Goal: Task Accomplishment & Management: Manage account settings

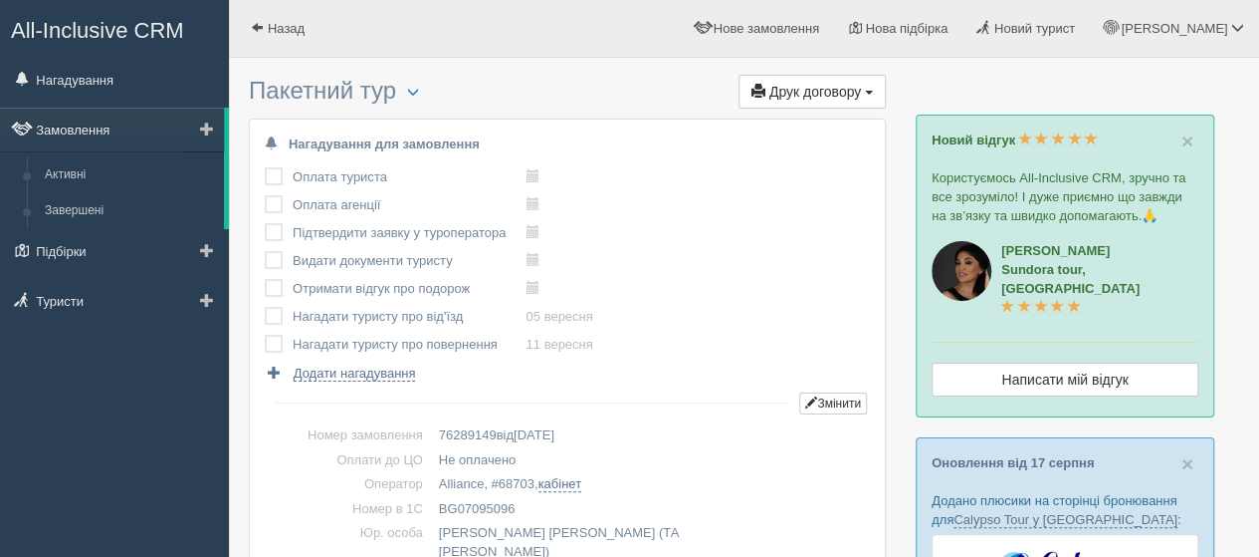
click at [76, 136] on link "Замовлення" at bounding box center [112, 130] width 224 height 44
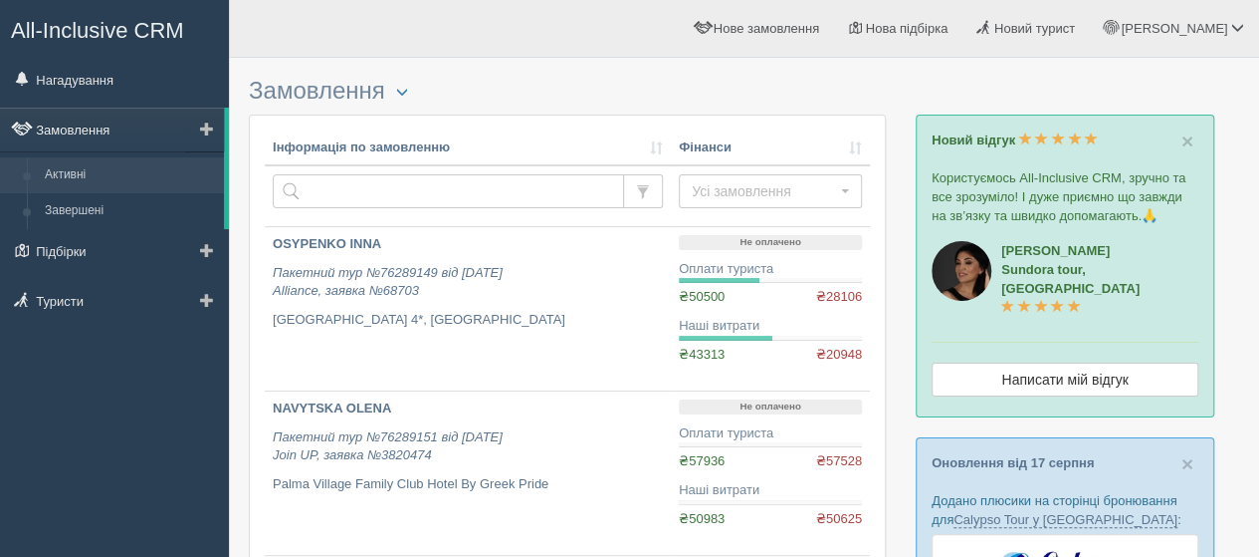
click at [66, 134] on link "Замовлення" at bounding box center [112, 130] width 224 height 44
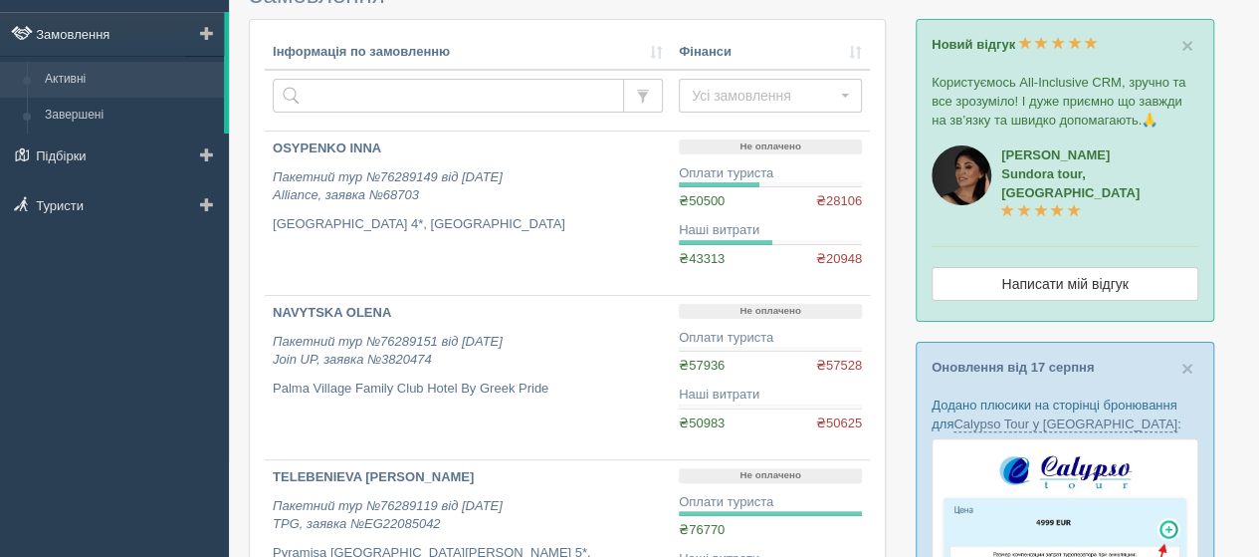
scroll to position [100, 0]
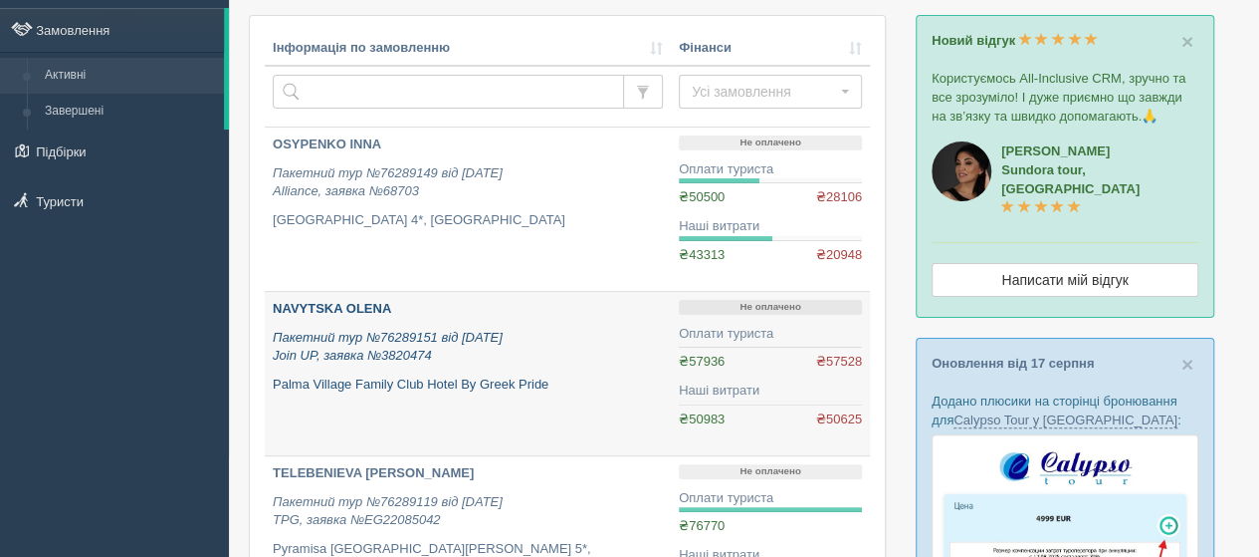
click at [294, 310] on b "NAVYTSKA OLENA" at bounding box center [332, 308] width 118 height 15
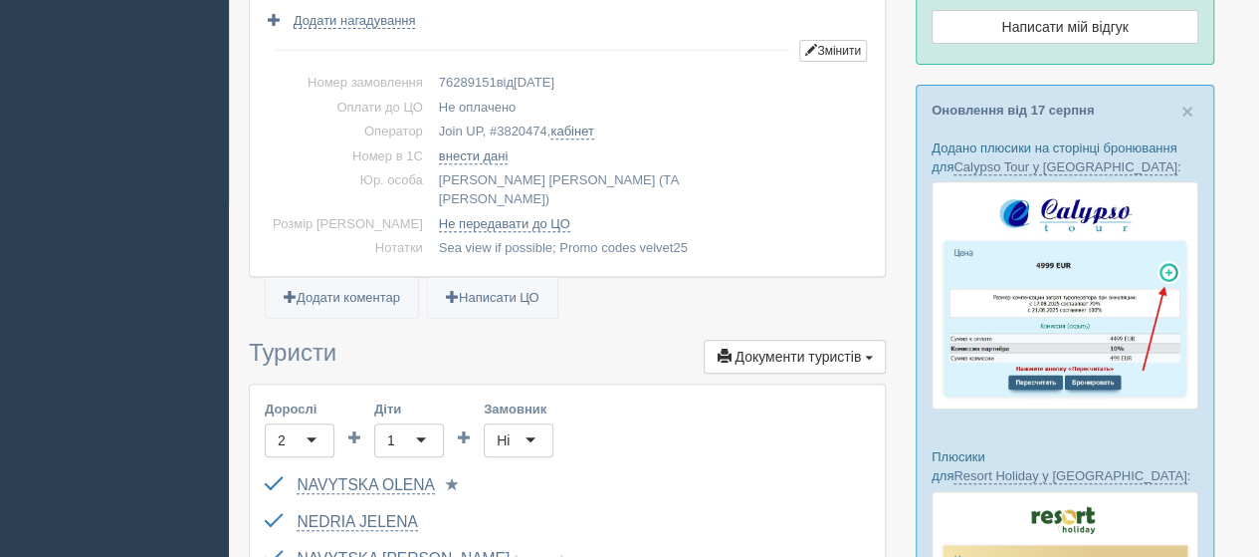
scroll to position [398, 0]
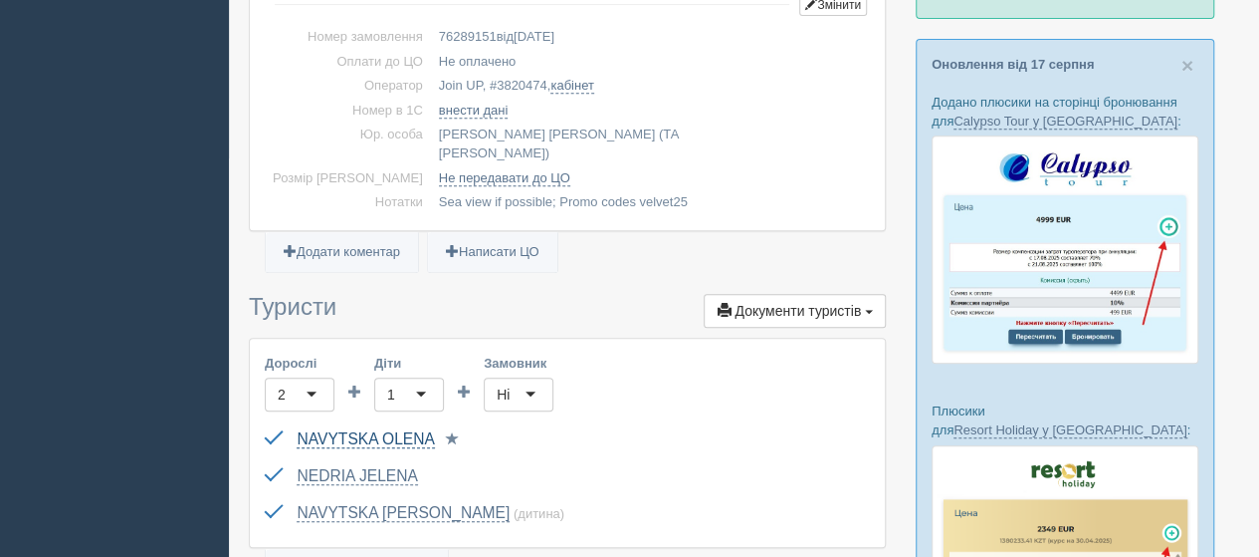
click at [406, 430] on link "NAVYTSKA OLENA" at bounding box center [365, 439] width 137 height 18
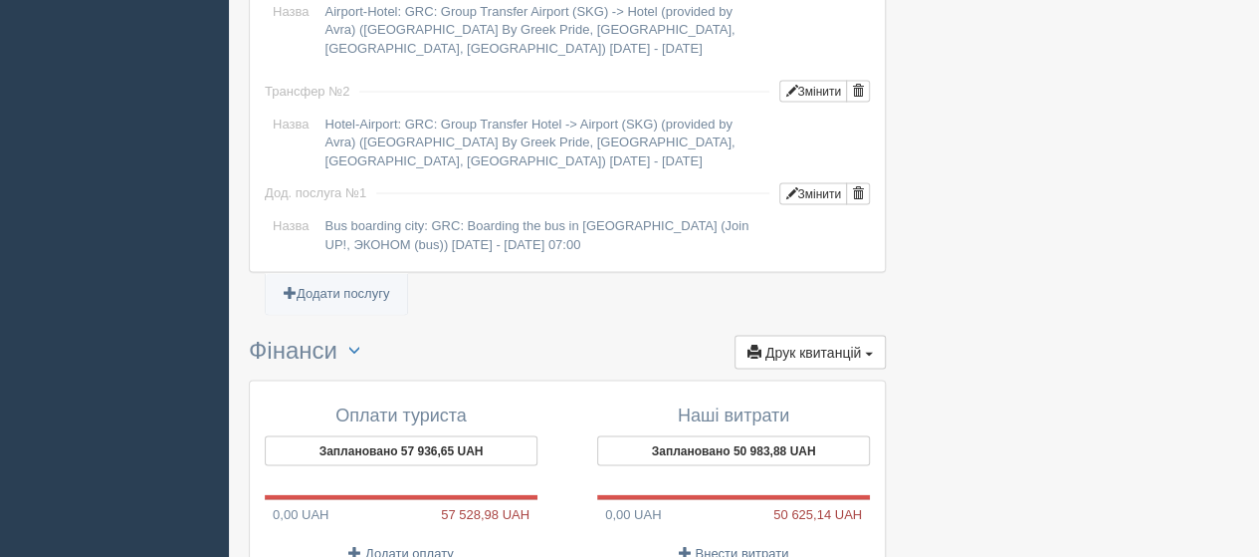
scroll to position [1991, 0]
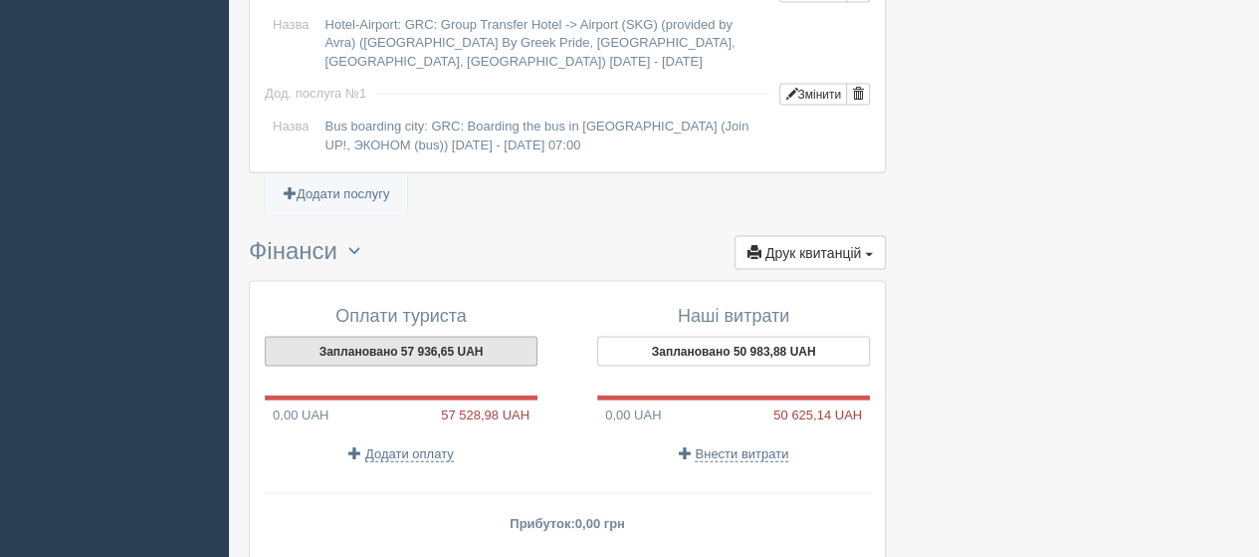
click at [440, 337] on button "Заплановано 57 936,65 UAH" at bounding box center [401, 352] width 273 height 30
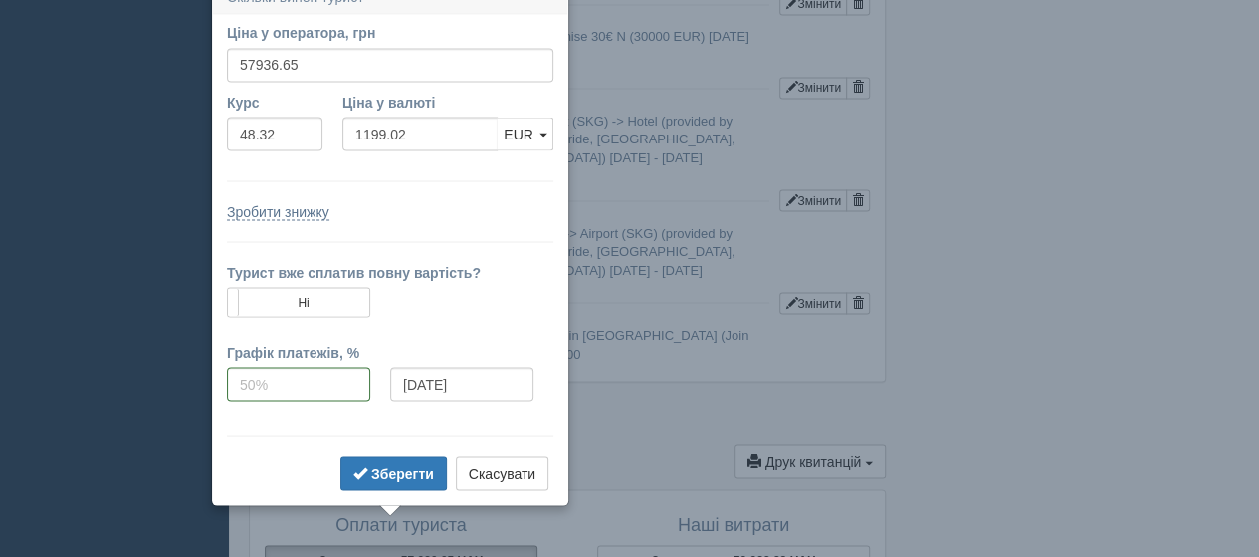
scroll to position [1763, 0]
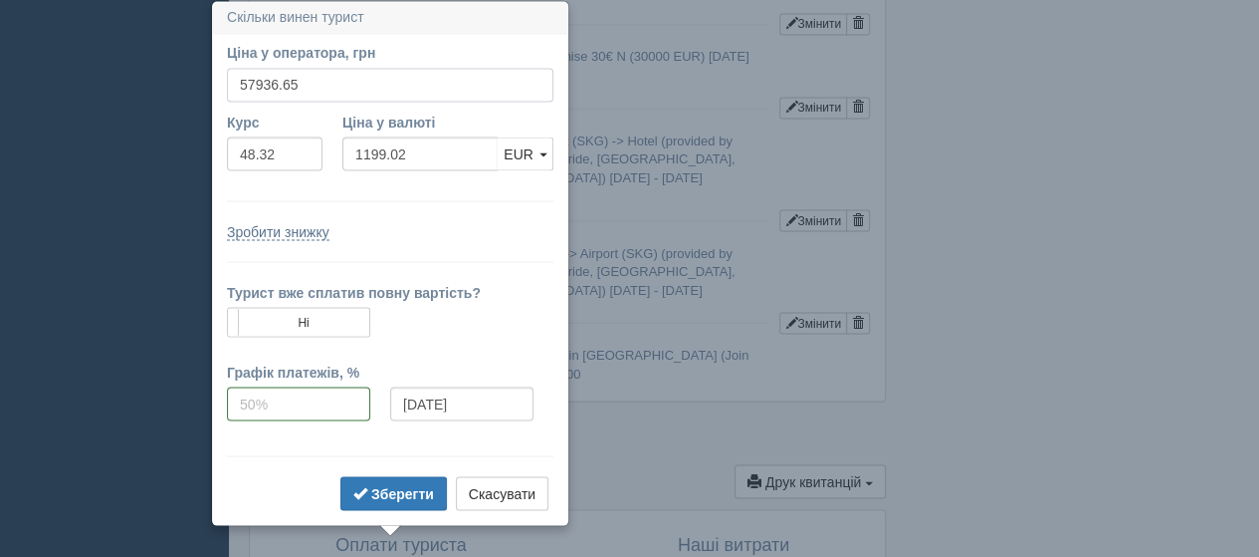
click at [305, 79] on input "57936.65" at bounding box center [390, 85] width 327 height 34
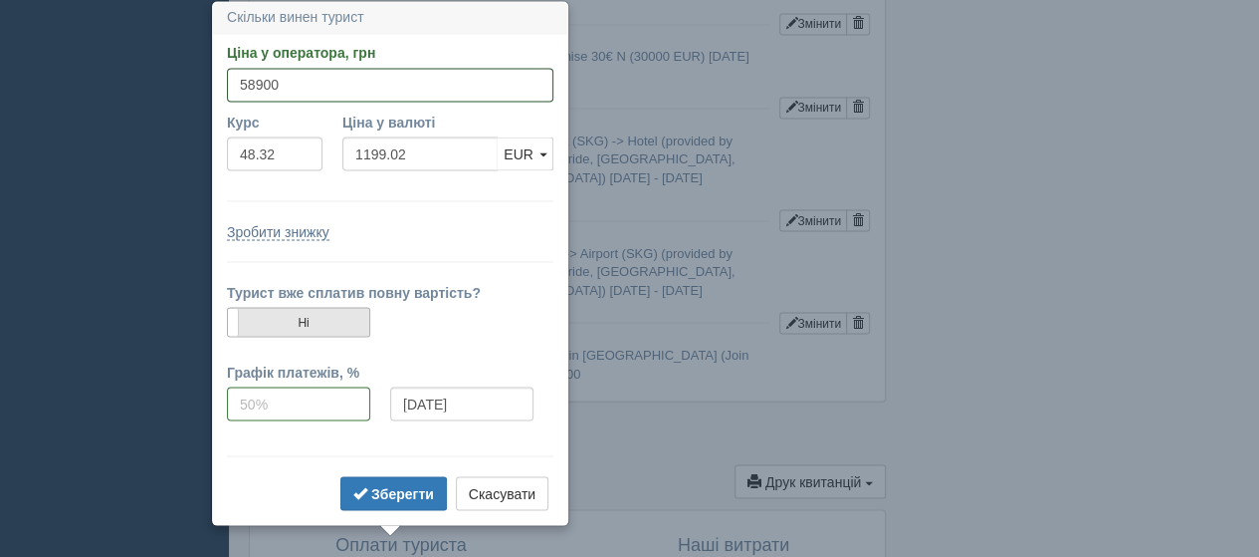
type input "58900"
type input "1218.96"
click at [307, 311] on label "Ні" at bounding box center [298, 322] width 141 height 28
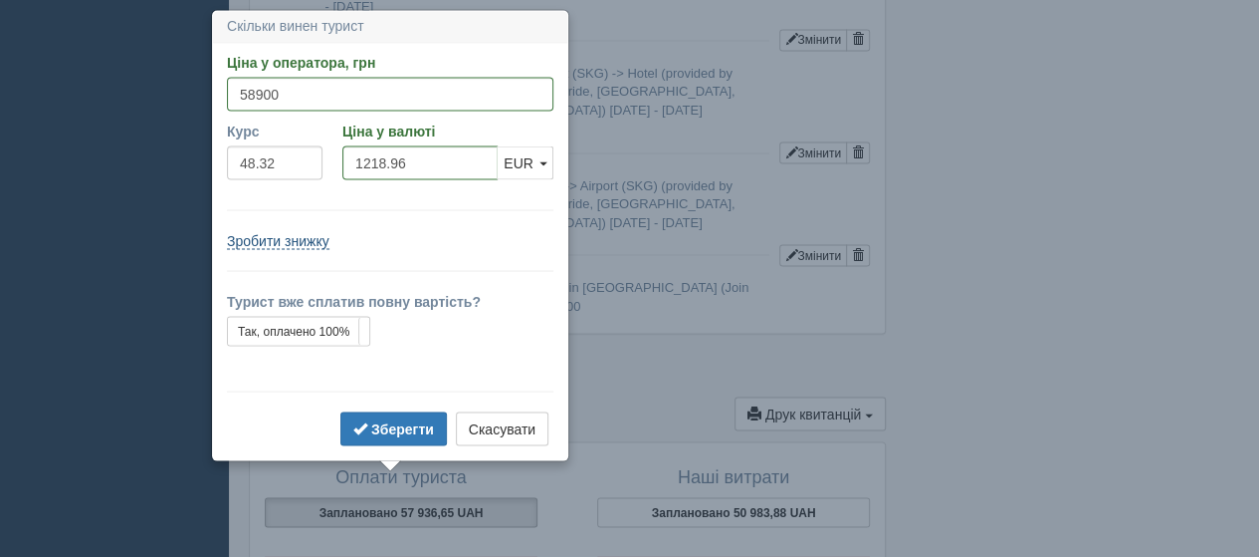
scroll to position [1840, 0]
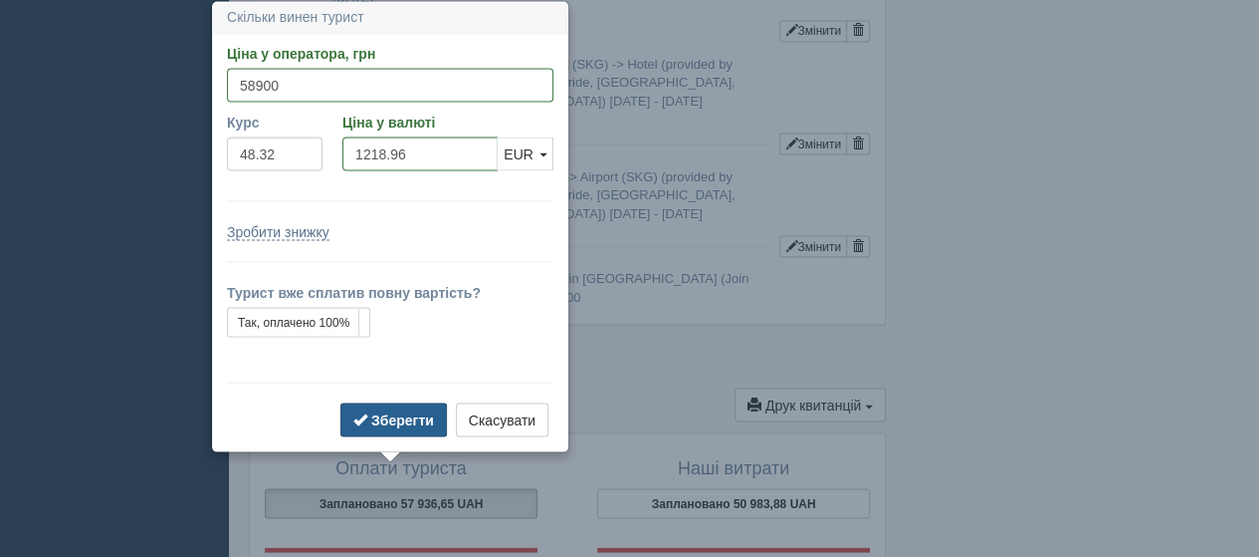
click at [384, 418] on b "Зберегти" at bounding box center [402, 419] width 63 height 16
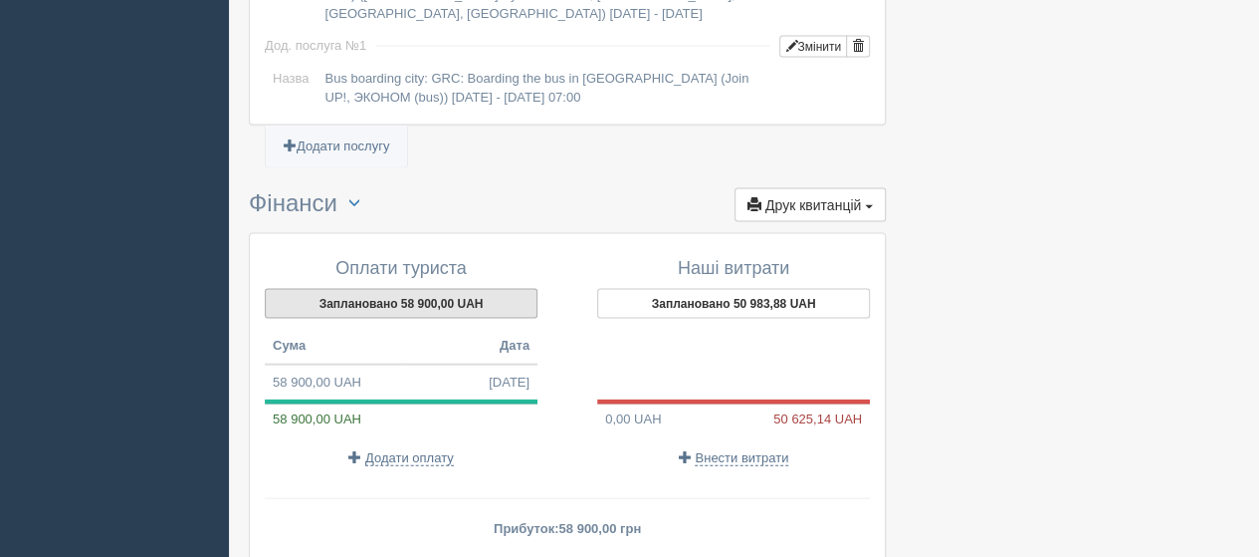
scroll to position [2139, 0]
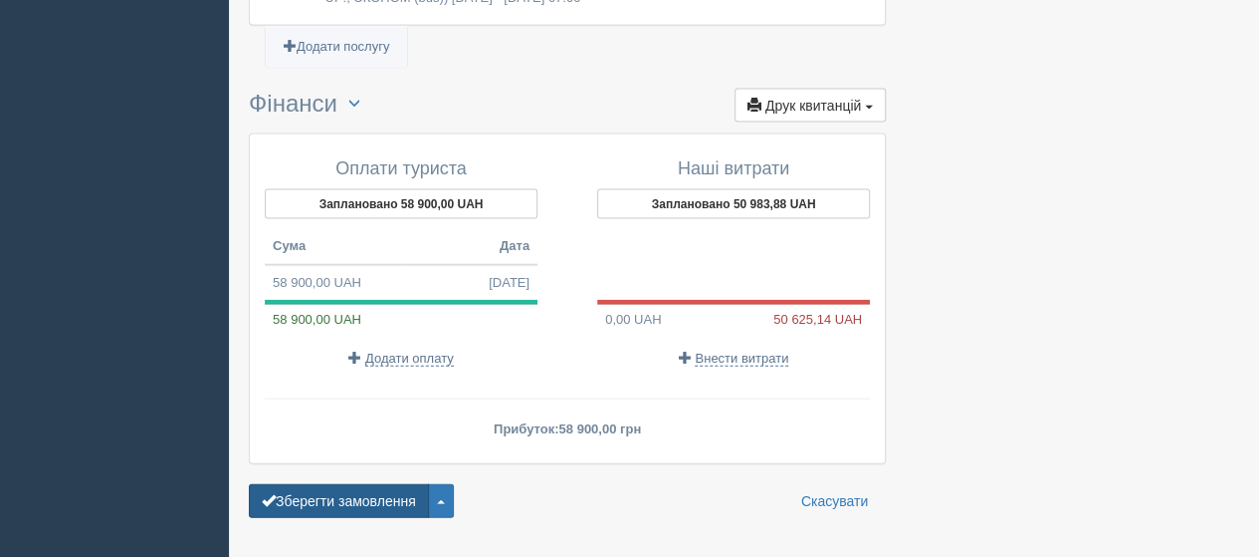
click at [339, 484] on button "Зберегти замовлення" at bounding box center [339, 501] width 180 height 34
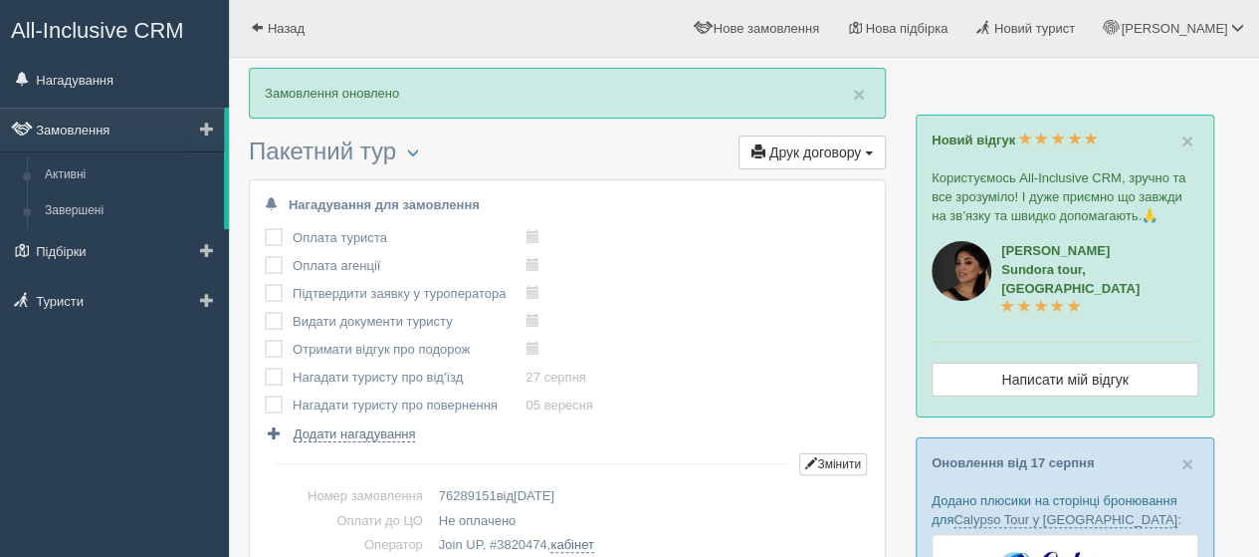
click at [53, 126] on link "Замовлення" at bounding box center [112, 130] width 224 height 44
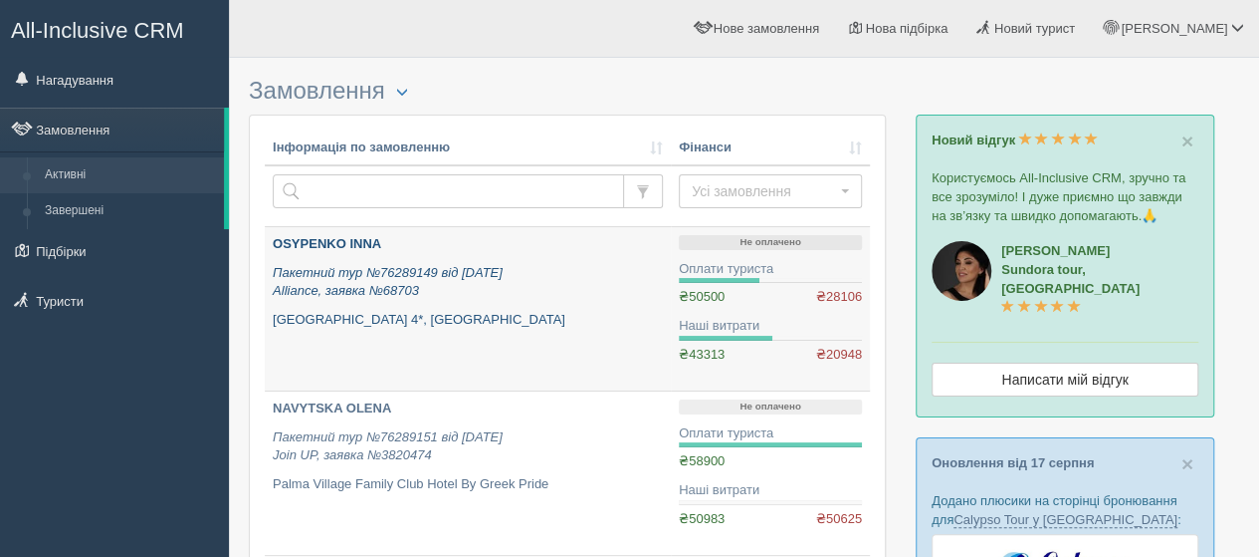
click at [360, 241] on b "OSYPENKO INNA" at bounding box center [327, 243] width 109 height 15
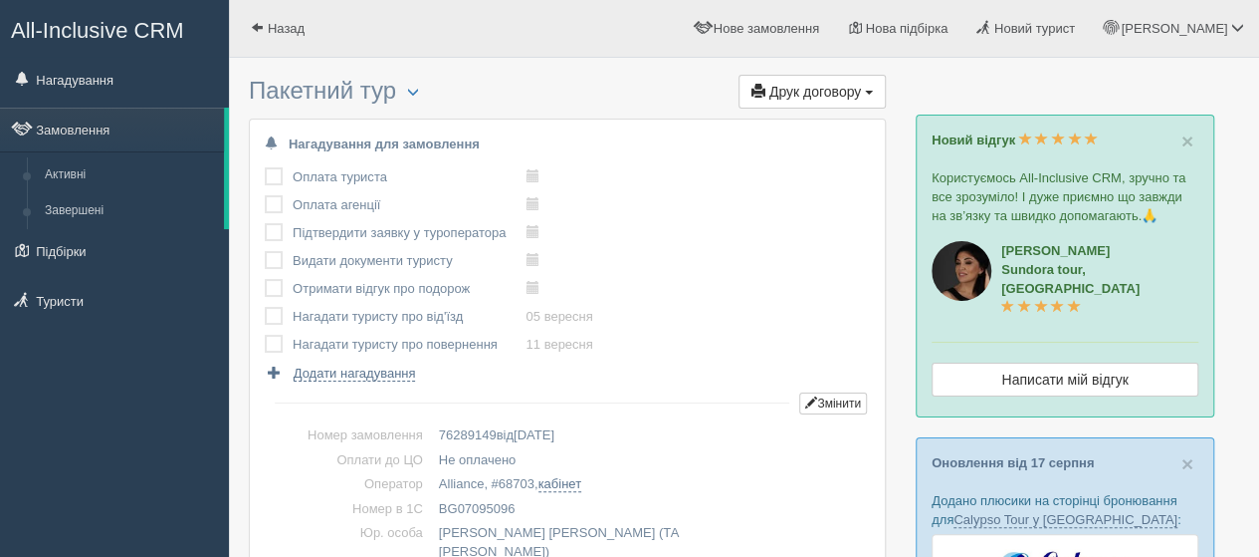
scroll to position [398, 0]
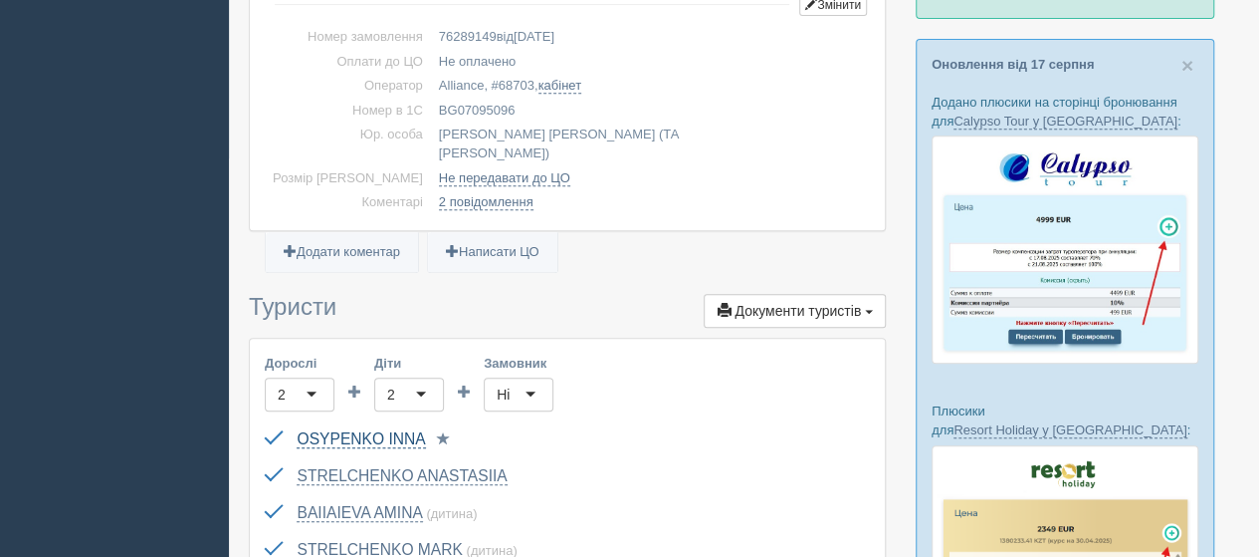
click at [362, 430] on link "OSYPENKO INNA" at bounding box center [361, 439] width 128 height 18
